Goal: Task Accomplishment & Management: Use online tool/utility

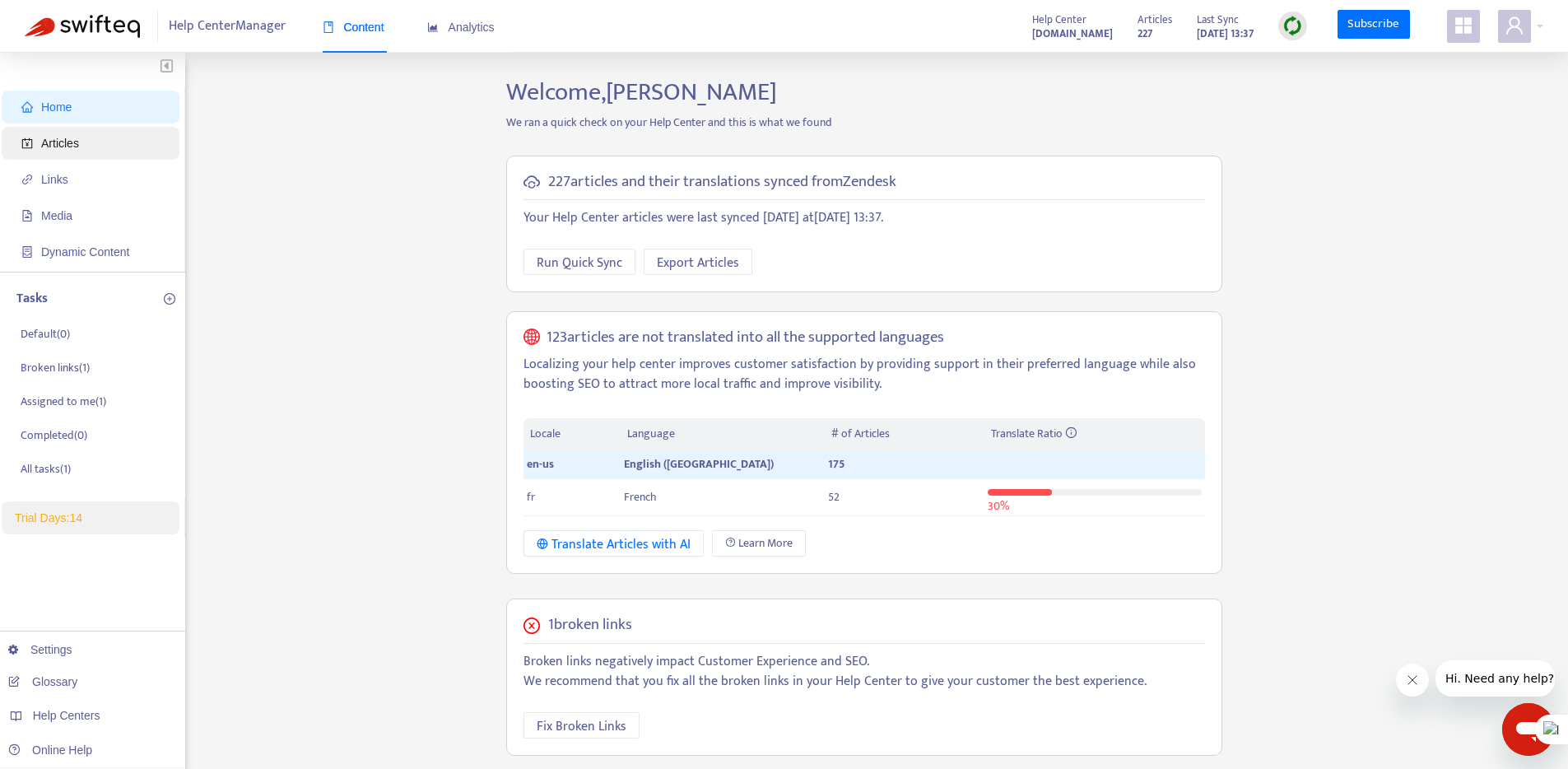
click at [55, 134] on span "Articles" at bounding box center [94, 143] width 145 height 33
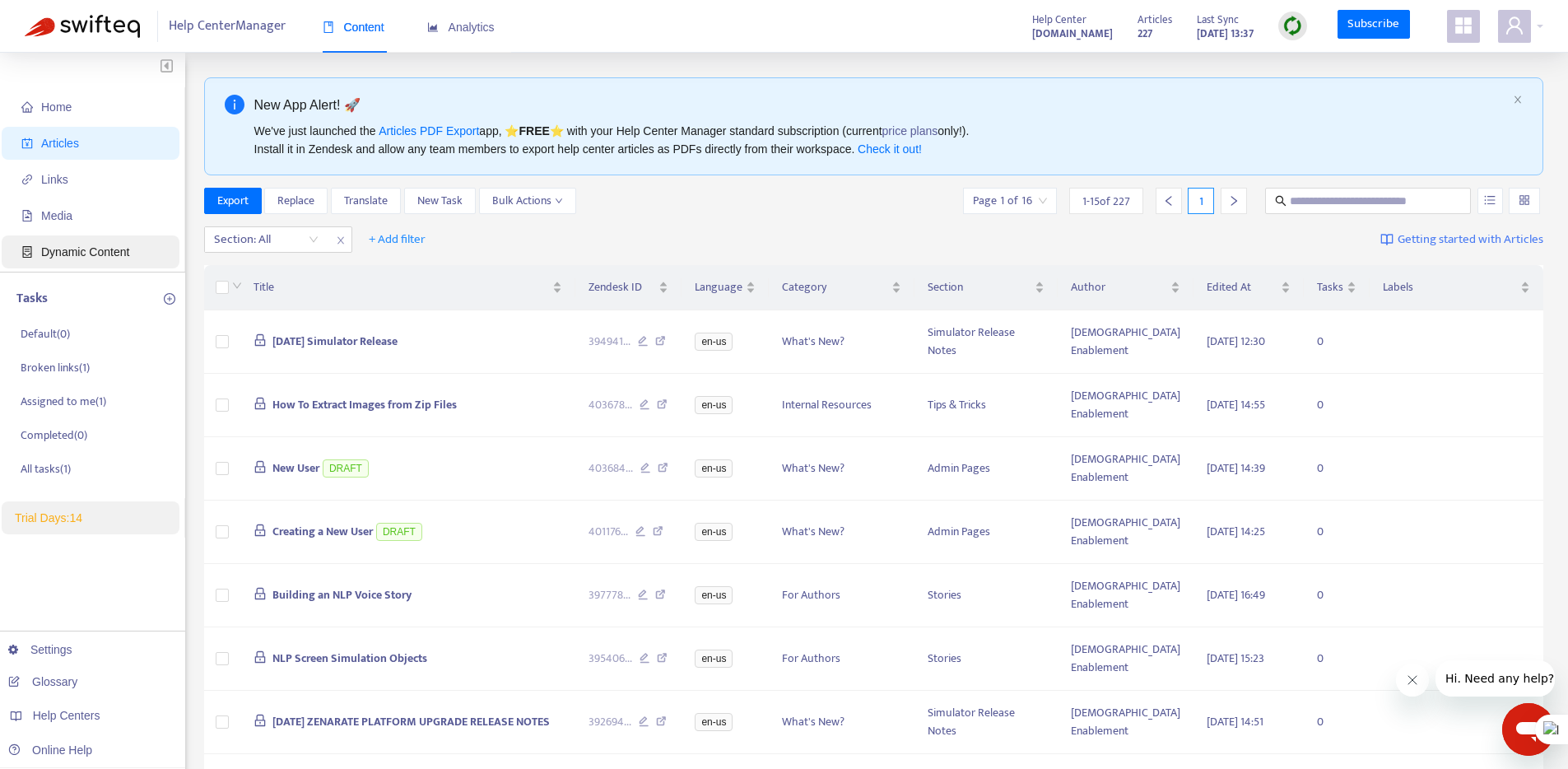
click at [47, 242] on span "Dynamic Content" at bounding box center [94, 252] width 145 height 33
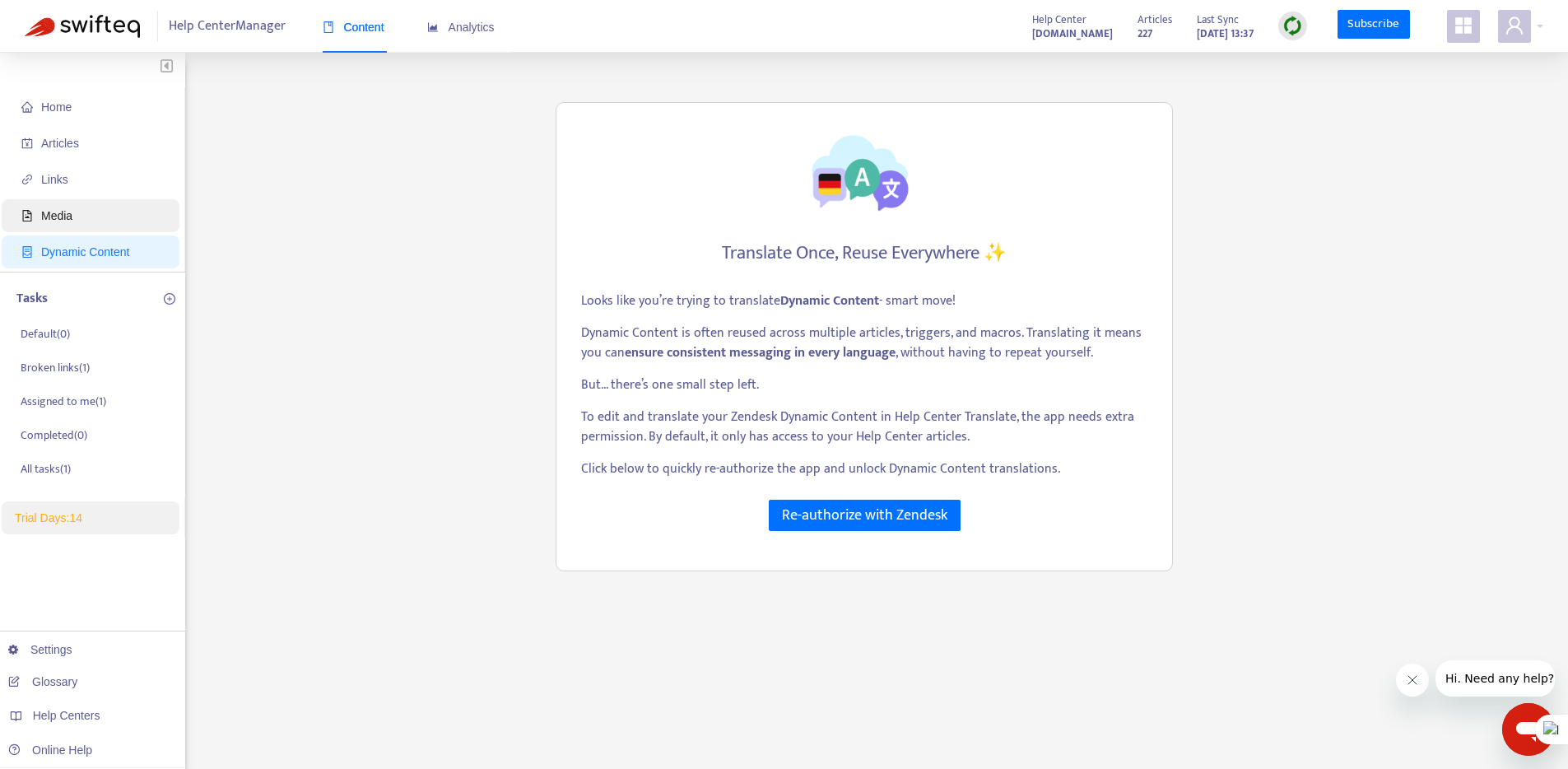
click at [68, 205] on span "Media" at bounding box center [94, 216] width 145 height 33
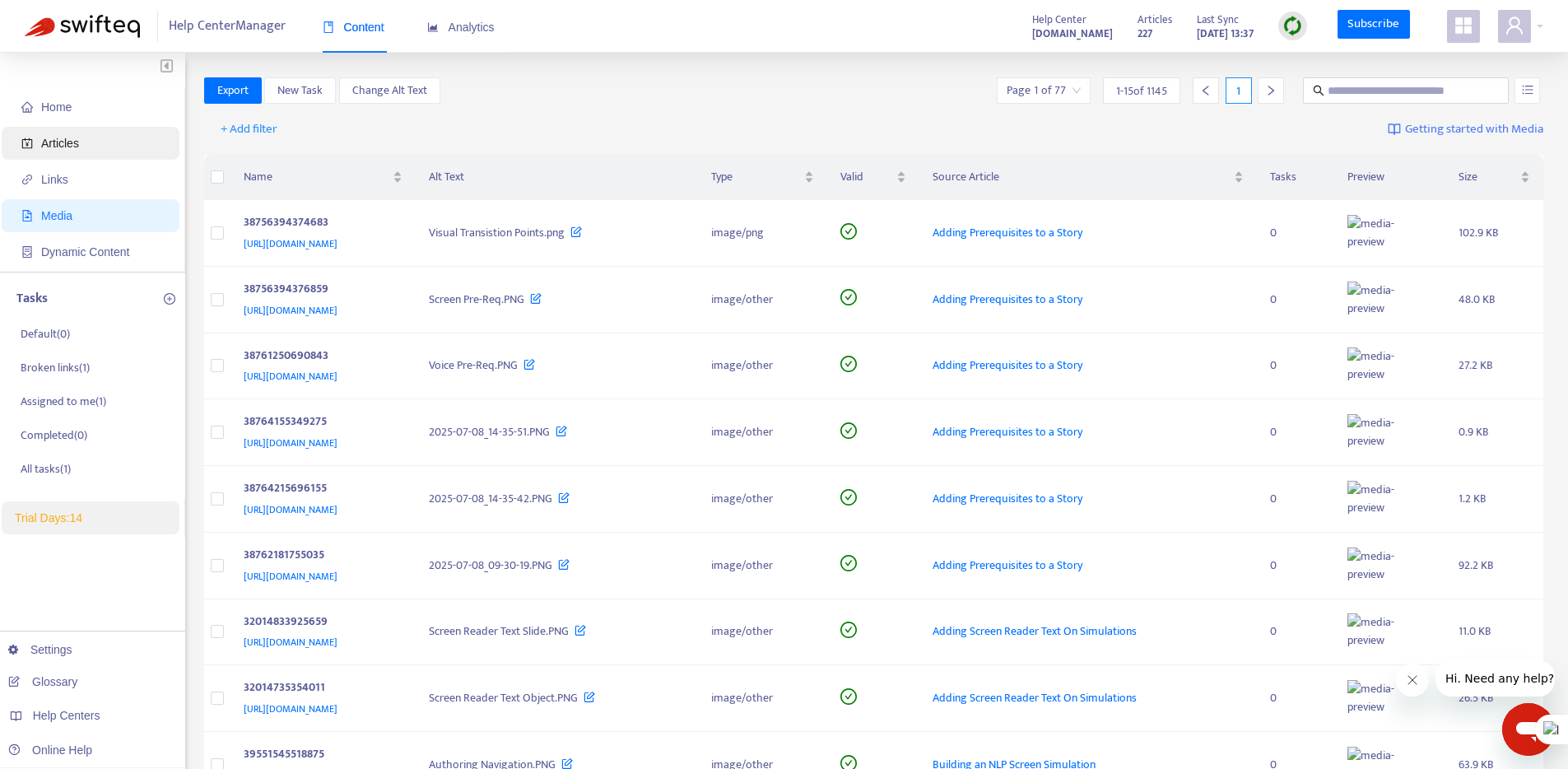
click at [67, 145] on span "Articles" at bounding box center [59, 142] width 38 height 13
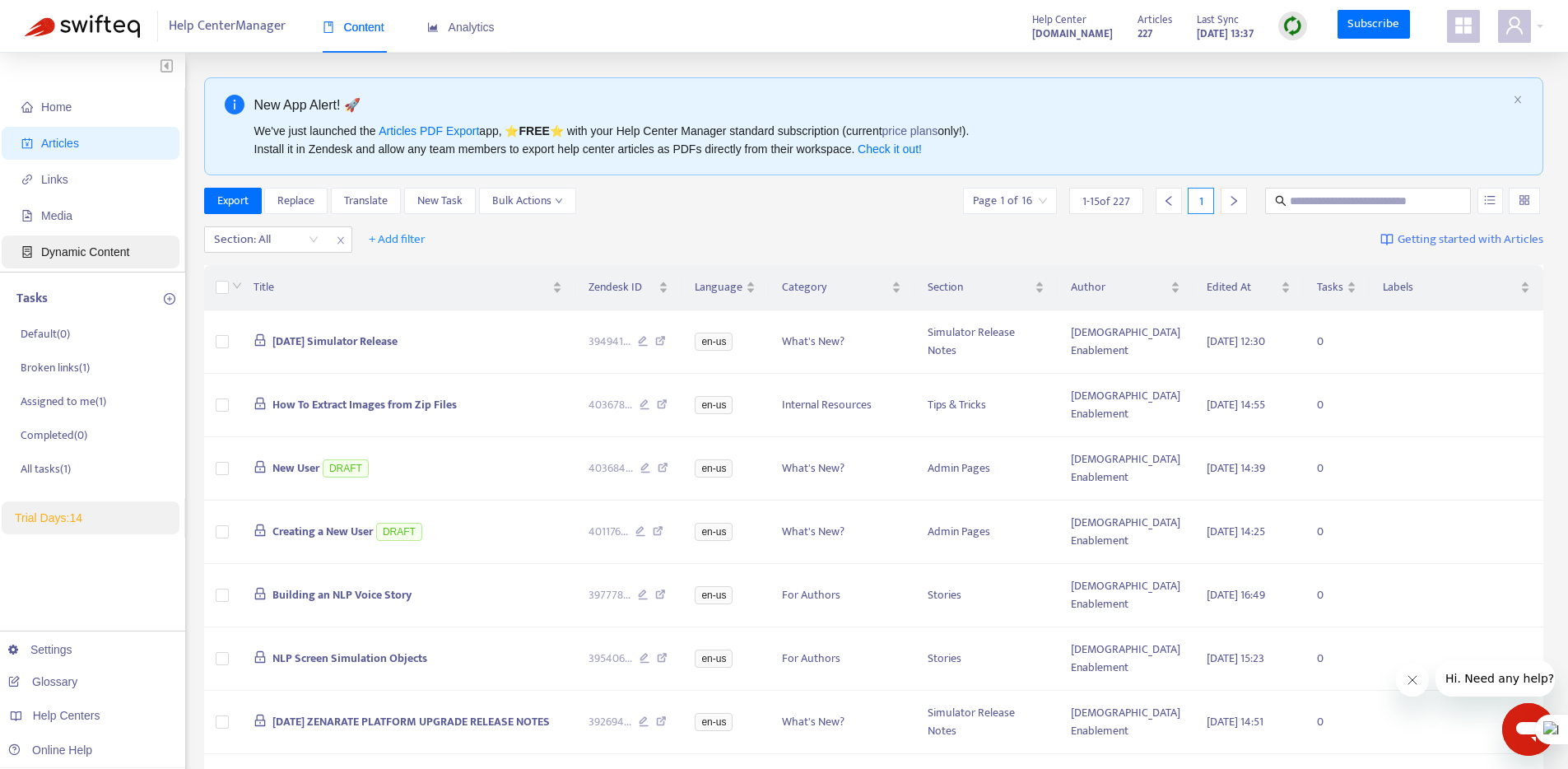
click at [62, 242] on span "Dynamic Content" at bounding box center [94, 252] width 145 height 33
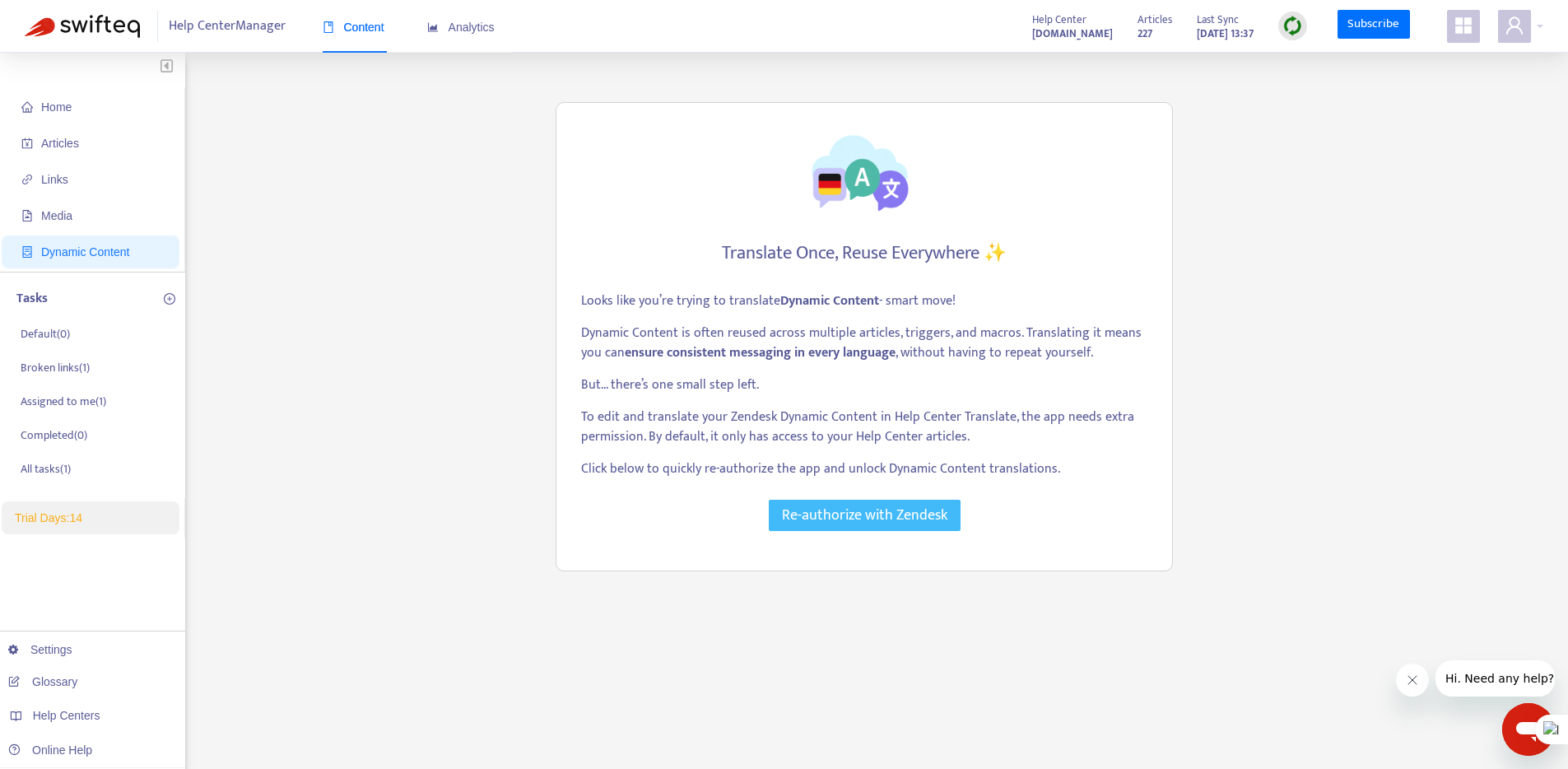
click at [886, 513] on span "Re-authorize with Zendesk" at bounding box center [864, 515] width 165 height 23
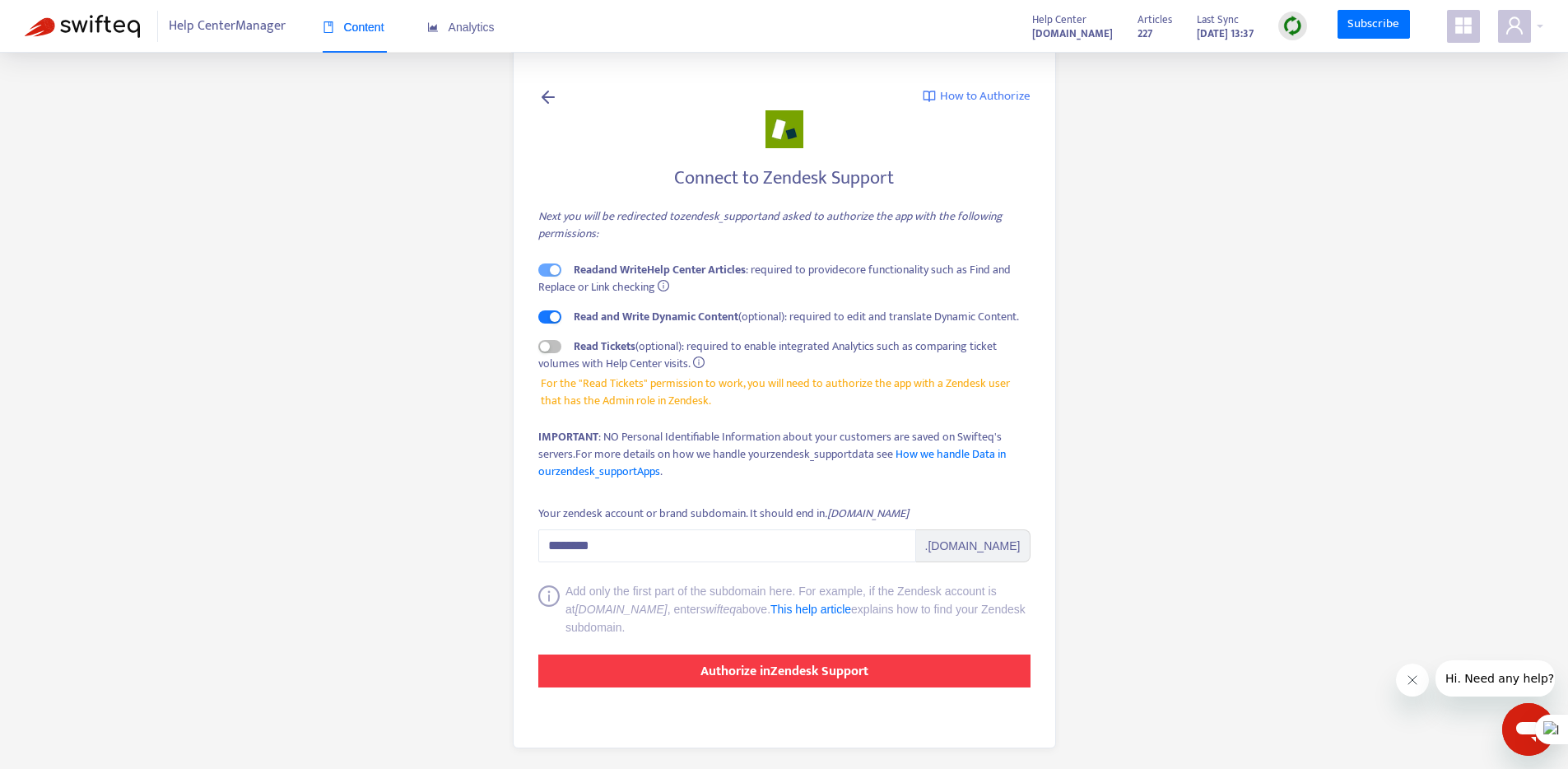
click at [727, 670] on strong "Authorize in Zendesk Support" at bounding box center [785, 670] width 168 height 22
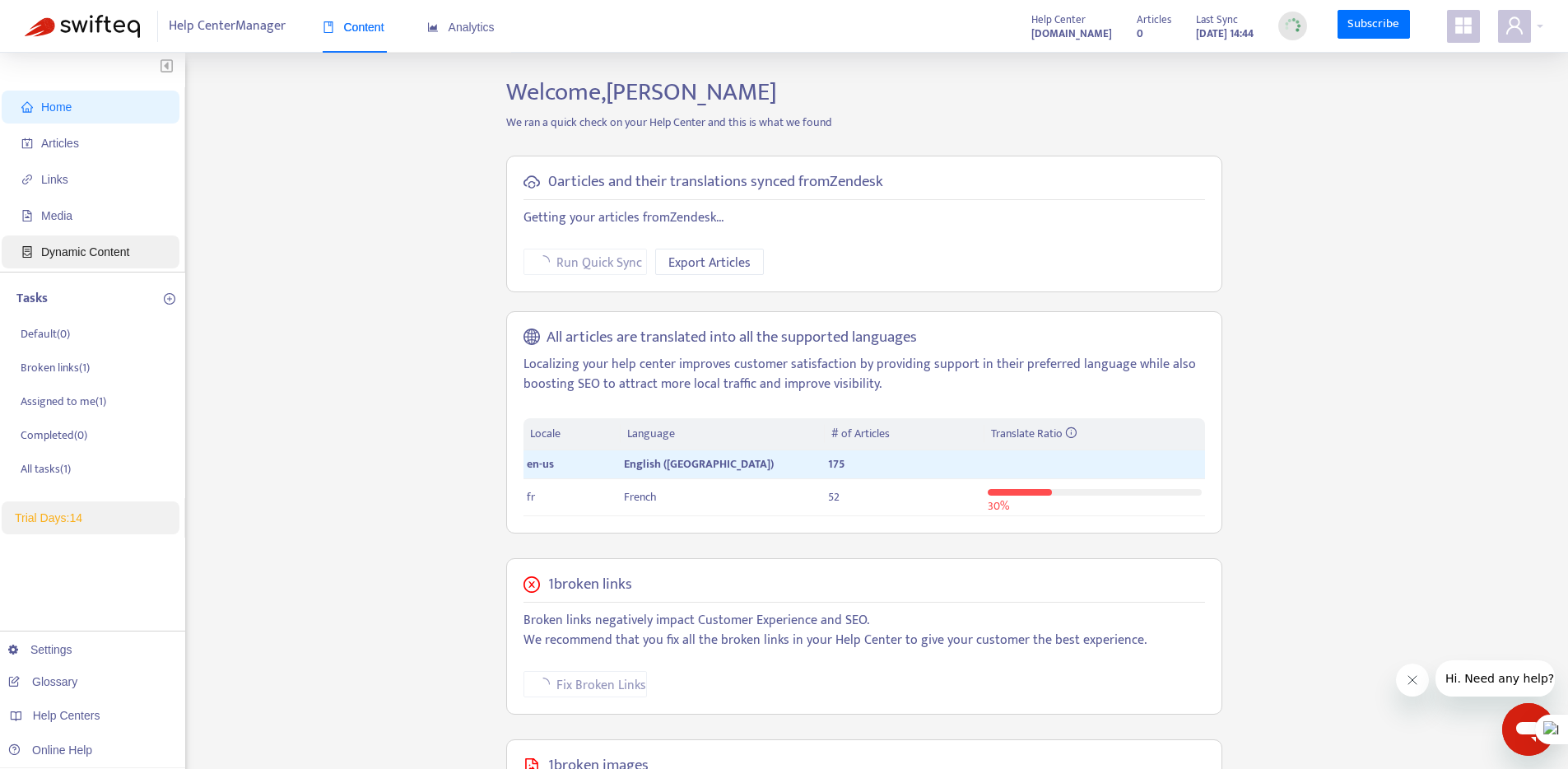
click at [66, 251] on span "Dynamic Content" at bounding box center [85, 252] width 88 height 13
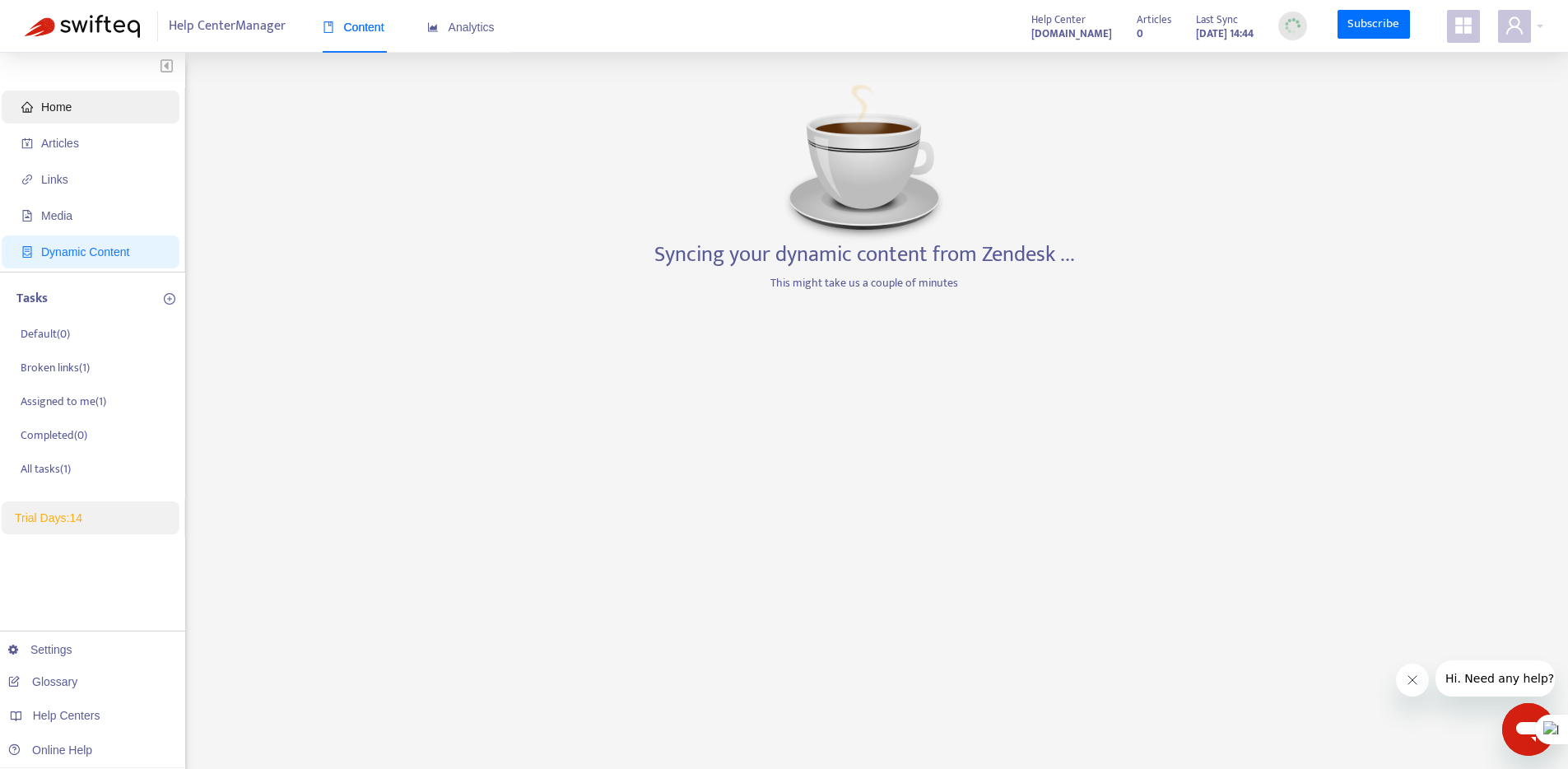
click at [51, 108] on span "Home" at bounding box center [56, 107] width 31 height 13
